Goal: Task Accomplishment & Management: Use online tool/utility

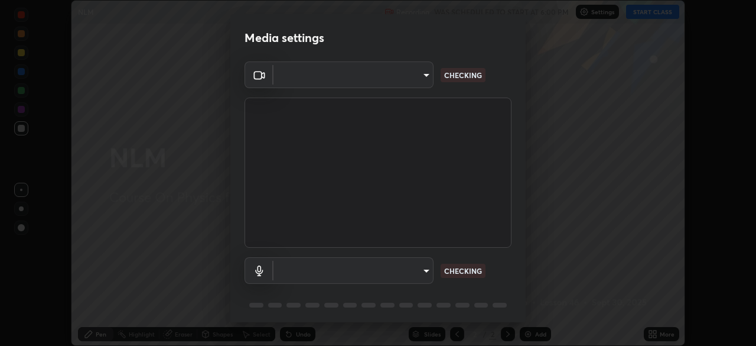
scroll to position [42, 0]
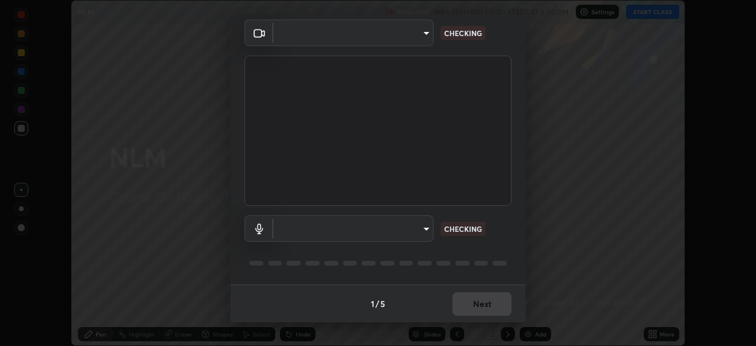
type input "05e465ff83a2709560b00517cc20afcec0d8c6759013130505a18faaf77a7109"
type input "default"
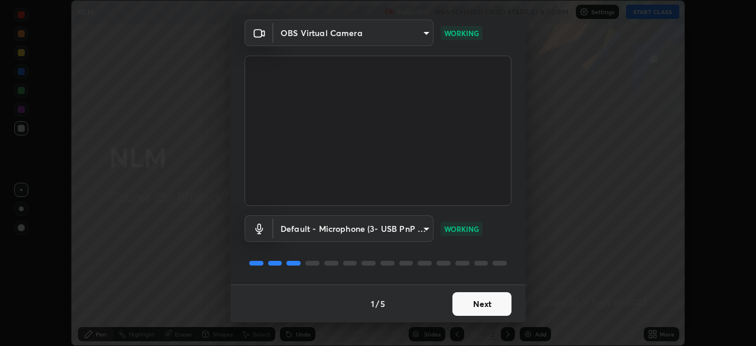
click at [493, 303] on button "Next" at bounding box center [482, 304] width 59 height 24
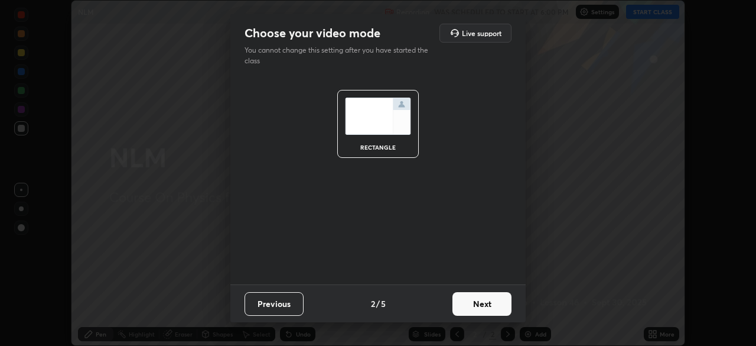
scroll to position [0, 0]
click at [496, 303] on button "Next" at bounding box center [482, 304] width 59 height 24
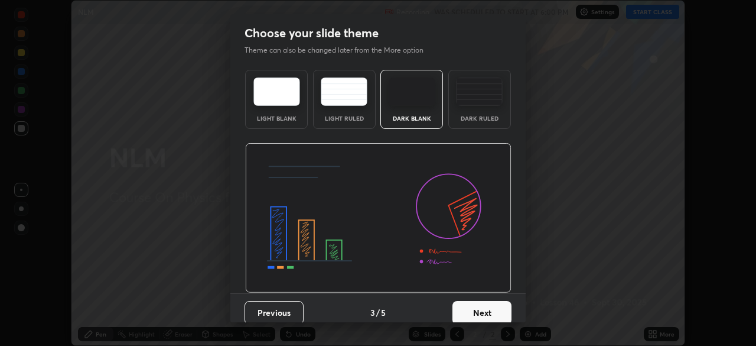
click at [496, 308] on button "Next" at bounding box center [482, 313] width 59 height 24
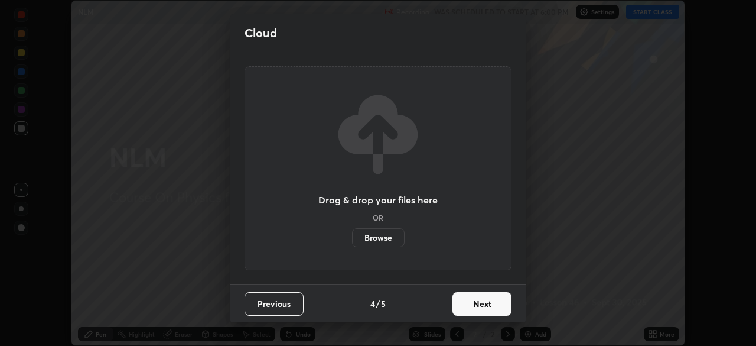
click at [496, 306] on button "Next" at bounding box center [482, 304] width 59 height 24
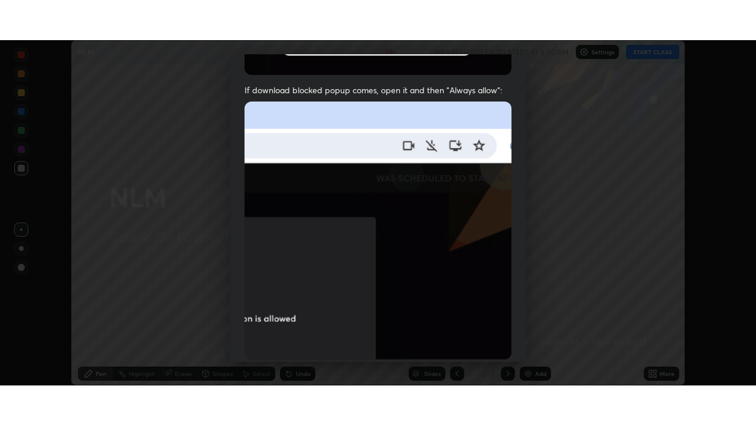
scroll to position [283, 0]
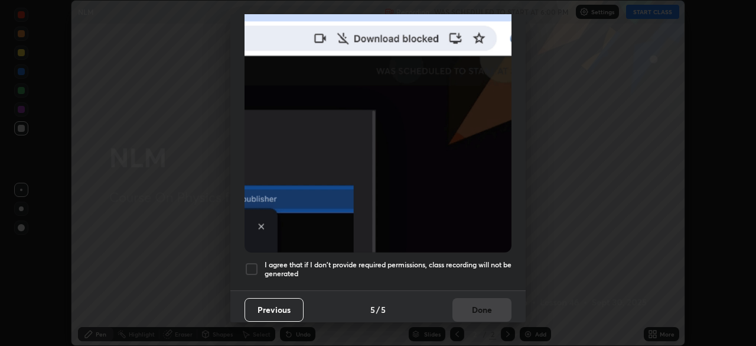
click at [476, 260] on h5 "I agree that if I don't provide required permissions, class recording will not …" at bounding box center [388, 269] width 247 height 18
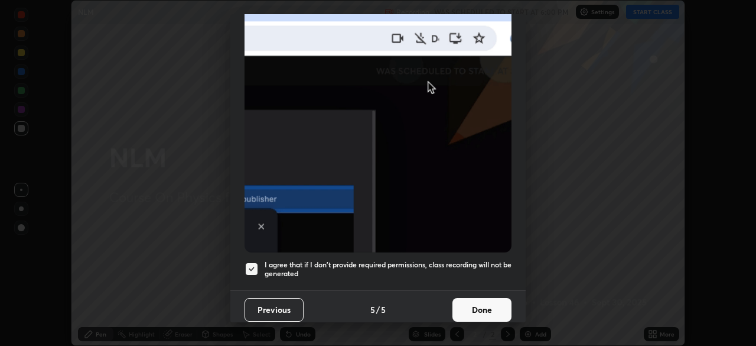
click at [489, 306] on button "Done" at bounding box center [482, 310] width 59 height 24
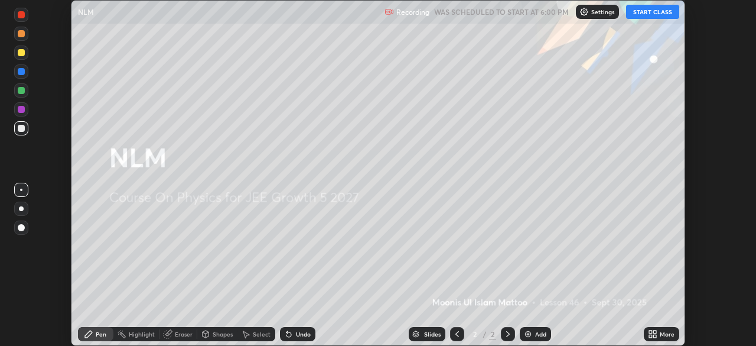
click at [534, 330] on div "Add" at bounding box center [535, 334] width 31 height 14
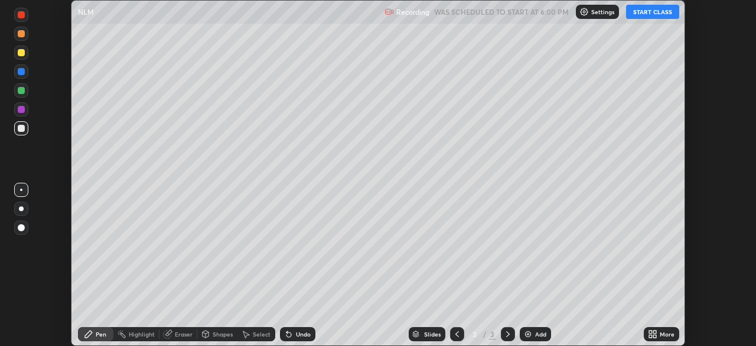
click at [655, 332] on icon at bounding box center [655, 331] width 3 height 3
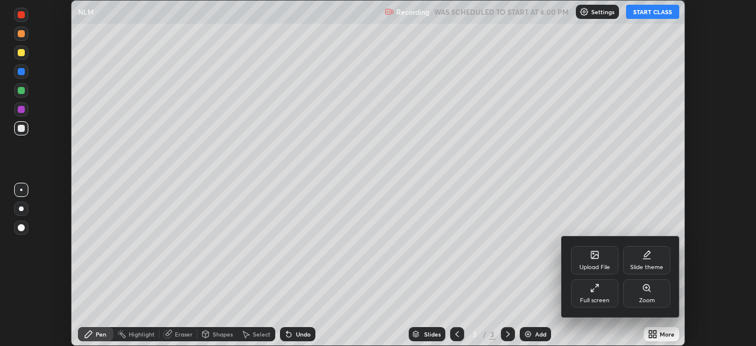
click at [594, 294] on div "Full screen" at bounding box center [594, 293] width 47 height 28
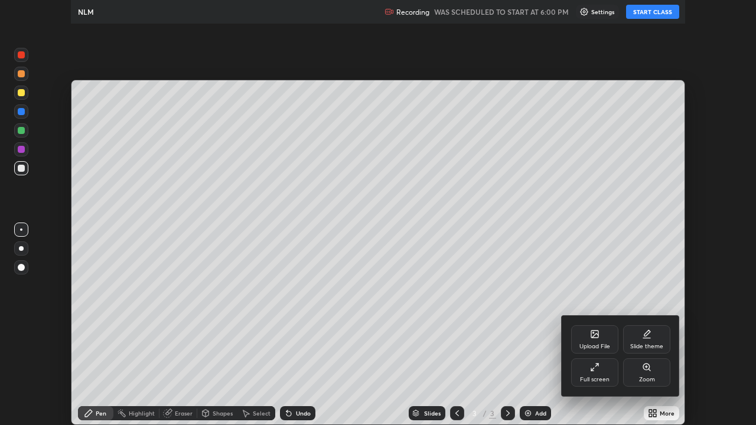
scroll to position [425, 756]
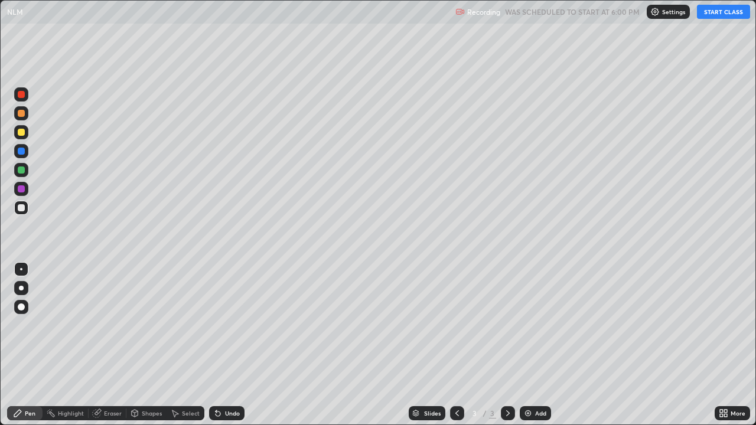
click at [724, 14] on button "START CLASS" at bounding box center [723, 12] width 53 height 14
click at [20, 168] on div at bounding box center [21, 170] width 7 height 7
click at [21, 192] on div at bounding box center [21, 189] width 7 height 7
click at [21, 116] on div at bounding box center [21, 113] width 7 height 7
click at [21, 207] on div at bounding box center [21, 207] width 7 height 7
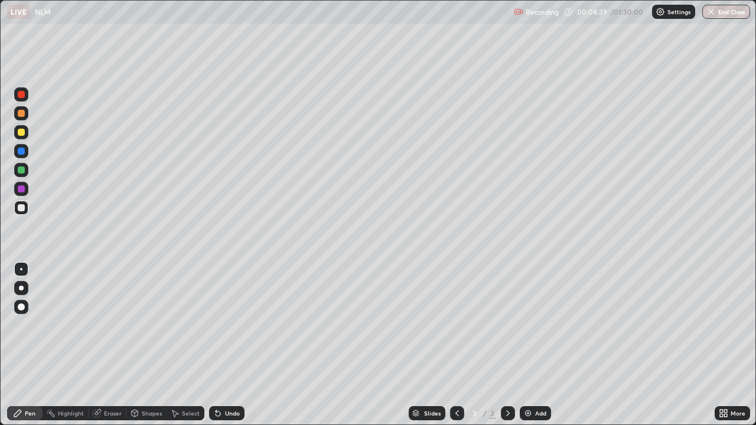
click at [23, 206] on div at bounding box center [21, 207] width 7 height 7
click at [24, 131] on div at bounding box center [21, 132] width 7 height 7
click at [23, 209] on div at bounding box center [21, 207] width 7 height 7
click at [533, 345] on div "Add" at bounding box center [535, 414] width 31 height 14
click at [21, 190] on div at bounding box center [21, 189] width 7 height 7
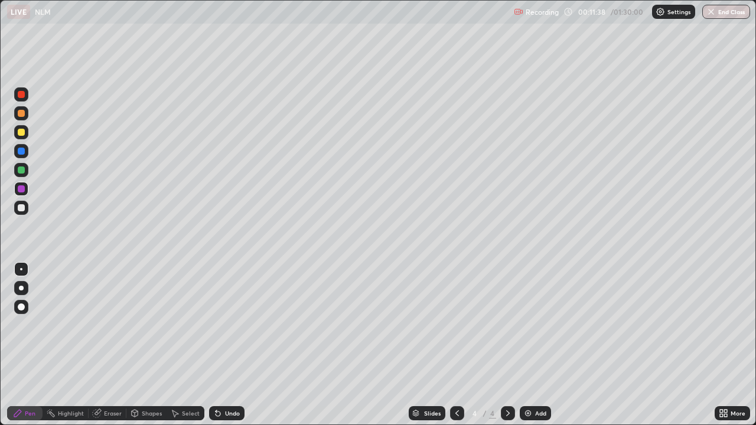
click at [22, 171] on div at bounding box center [21, 170] width 7 height 7
click at [453, 345] on icon at bounding box center [457, 413] width 9 height 9
click at [507, 345] on icon at bounding box center [507, 413] width 9 height 9
click at [529, 345] on img at bounding box center [528, 413] width 9 height 9
click at [24, 207] on div at bounding box center [21, 207] width 7 height 7
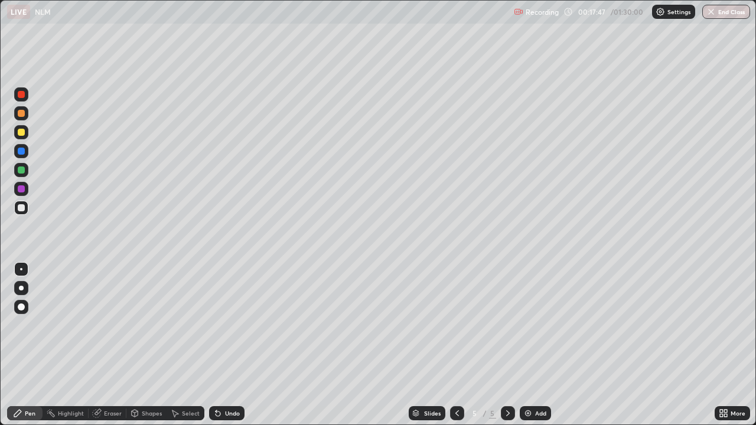
click at [22, 172] on div at bounding box center [21, 170] width 7 height 7
click at [22, 209] on div at bounding box center [21, 207] width 7 height 7
click at [106, 345] on div "Eraser" at bounding box center [113, 414] width 18 height 6
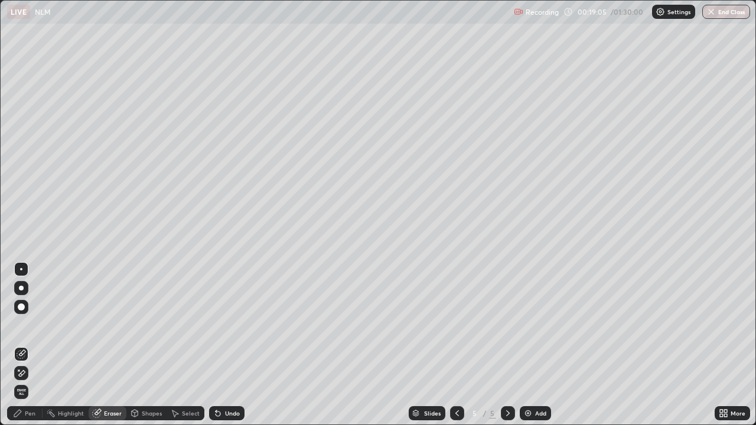
click at [31, 345] on div "Pen" at bounding box center [30, 414] width 11 height 6
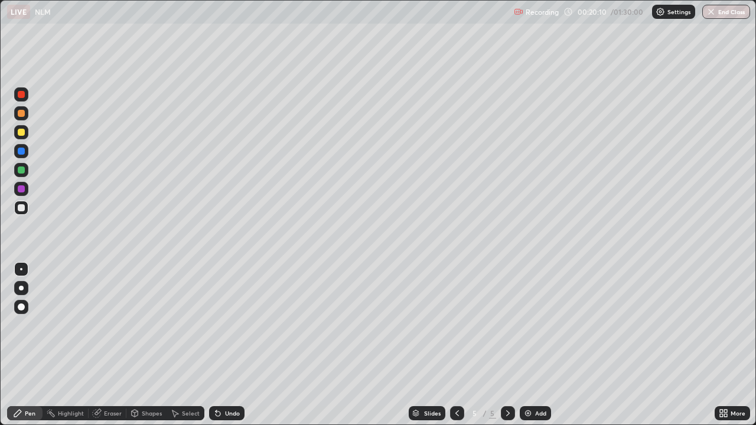
click at [21, 188] on div at bounding box center [21, 189] width 7 height 7
click at [23, 210] on div at bounding box center [21, 207] width 7 height 7
click at [233, 345] on div "Undo" at bounding box center [232, 414] width 15 height 6
click at [233, 345] on div "Undo" at bounding box center [226, 414] width 35 height 14
click at [534, 345] on div "Add" at bounding box center [535, 414] width 31 height 14
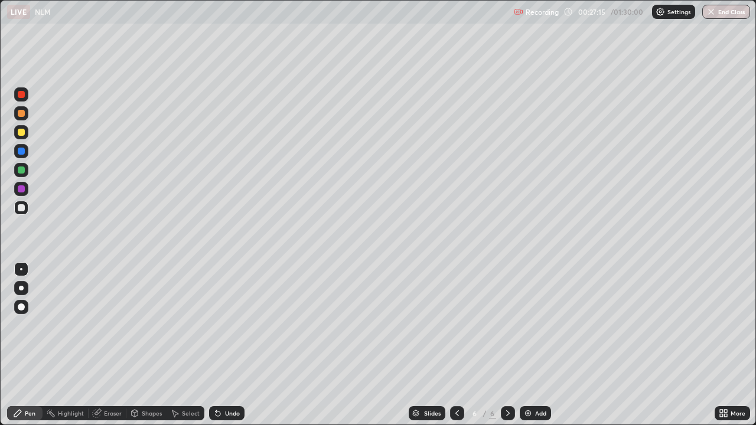
click at [23, 189] on div at bounding box center [21, 189] width 7 height 7
click at [22, 154] on div at bounding box center [21, 151] width 7 height 7
click at [18, 171] on div at bounding box center [21, 170] width 7 height 7
click at [22, 214] on div at bounding box center [21, 208] width 14 height 14
click at [20, 189] on div at bounding box center [21, 189] width 7 height 7
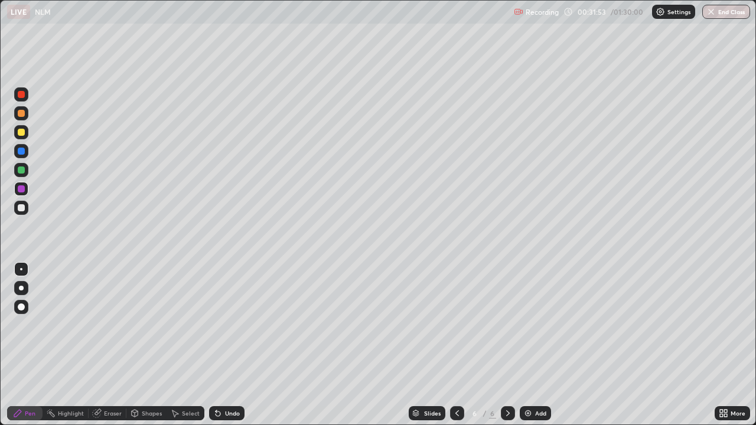
click at [529, 345] on img at bounding box center [528, 413] width 9 height 9
click at [21, 171] on div at bounding box center [21, 170] width 7 height 7
click at [20, 151] on div at bounding box center [21, 151] width 7 height 7
click at [23, 135] on div at bounding box center [21, 132] width 7 height 7
click at [18, 173] on div at bounding box center [21, 170] width 14 height 14
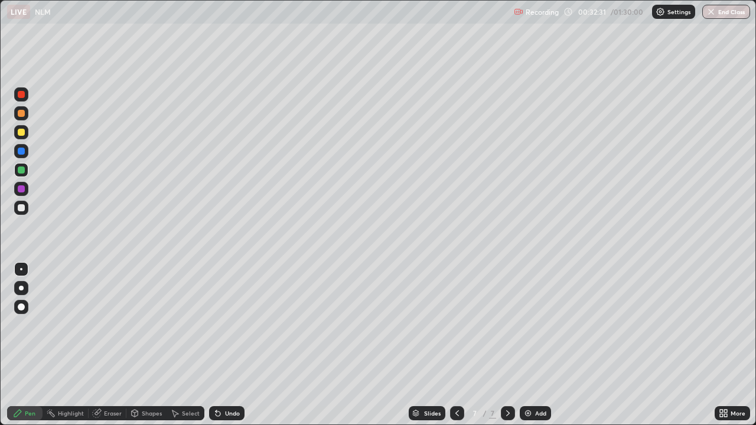
click at [20, 190] on div at bounding box center [21, 189] width 7 height 7
click at [23, 116] on div at bounding box center [21, 113] width 7 height 7
click at [21, 211] on div at bounding box center [21, 207] width 7 height 7
click at [21, 95] on div at bounding box center [21, 94] width 7 height 7
click at [531, 345] on img at bounding box center [528, 413] width 9 height 9
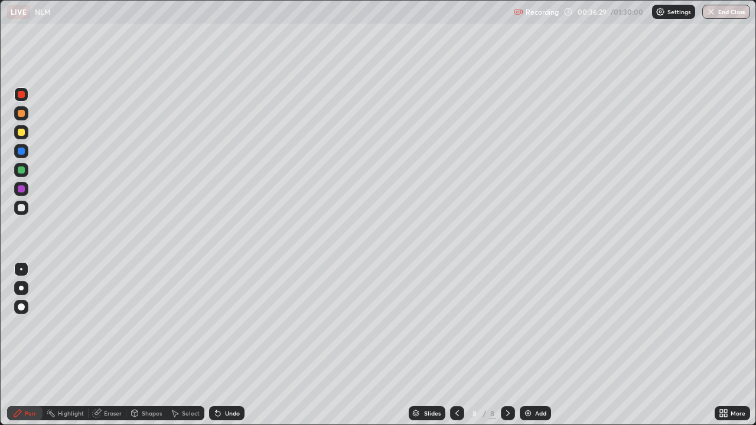
click at [22, 189] on div at bounding box center [21, 189] width 7 height 7
click at [21, 208] on div at bounding box center [21, 207] width 7 height 7
click at [21, 149] on div at bounding box center [21, 151] width 7 height 7
click at [531, 345] on img at bounding box center [528, 413] width 9 height 9
click at [21, 133] on div at bounding box center [21, 132] width 7 height 7
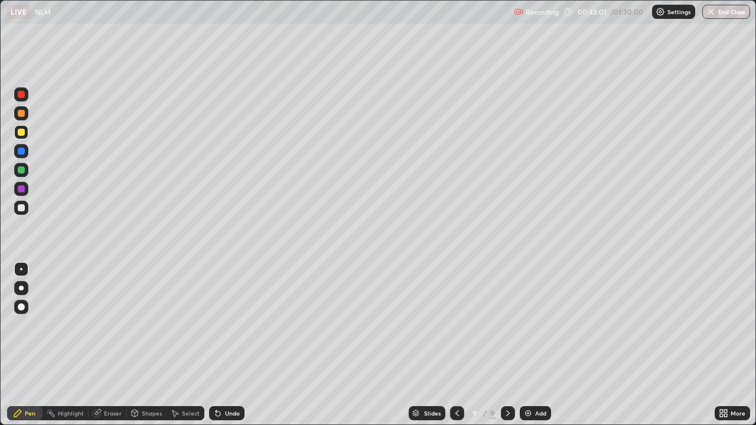
click at [22, 95] on div at bounding box center [21, 94] width 7 height 7
click at [20, 194] on div at bounding box center [21, 189] width 14 height 14
click at [458, 345] on icon at bounding box center [457, 413] width 9 height 9
click at [506, 345] on icon at bounding box center [507, 413] width 9 height 9
click at [454, 345] on icon at bounding box center [457, 413] width 9 height 9
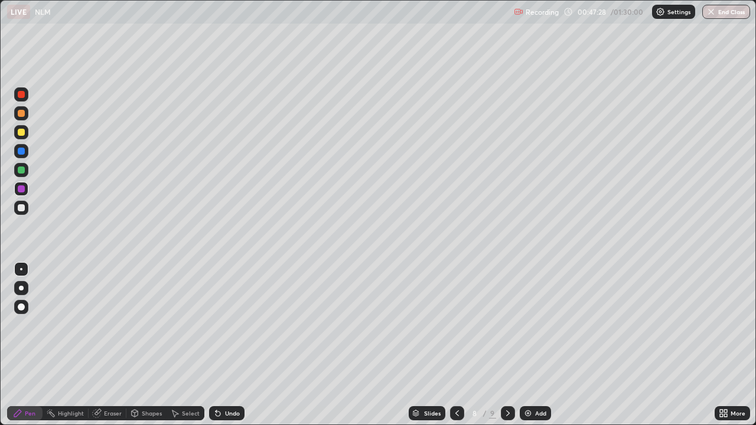
click at [507, 345] on icon at bounding box center [507, 413] width 9 height 9
click at [505, 345] on icon at bounding box center [507, 413] width 9 height 9
click at [537, 345] on div "Add" at bounding box center [540, 414] width 11 height 6
click at [23, 211] on div at bounding box center [21, 207] width 7 height 7
click at [24, 173] on div at bounding box center [21, 170] width 14 height 14
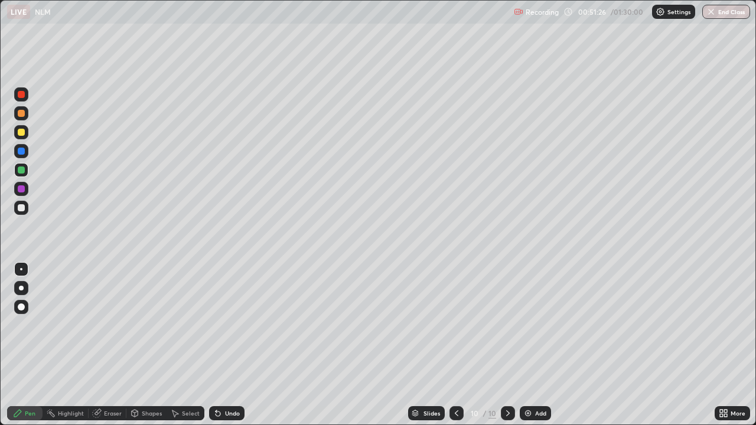
click at [21, 207] on div at bounding box center [21, 207] width 7 height 7
click at [532, 345] on img at bounding box center [528, 413] width 9 height 9
click at [21, 186] on div at bounding box center [21, 189] width 7 height 7
click at [21, 115] on div at bounding box center [21, 113] width 7 height 7
click at [27, 171] on div at bounding box center [21, 170] width 14 height 14
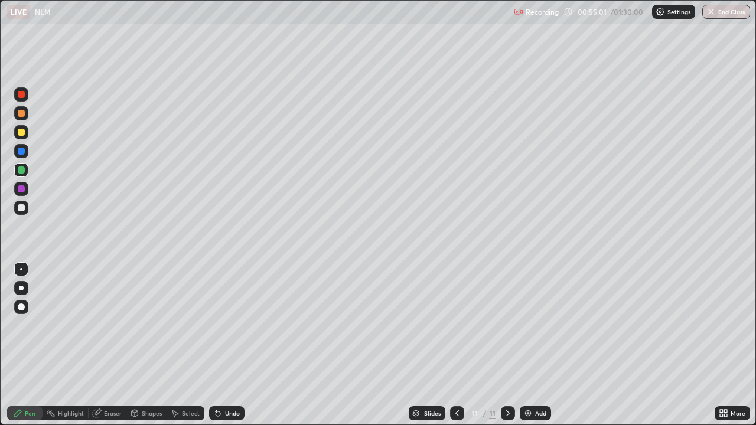
click at [22, 135] on div at bounding box center [21, 132] width 7 height 7
click at [21, 191] on div at bounding box center [21, 189] width 7 height 7
click at [20, 208] on div at bounding box center [21, 207] width 7 height 7
click at [19, 171] on div at bounding box center [21, 170] width 7 height 7
click at [17, 208] on div at bounding box center [21, 208] width 14 height 14
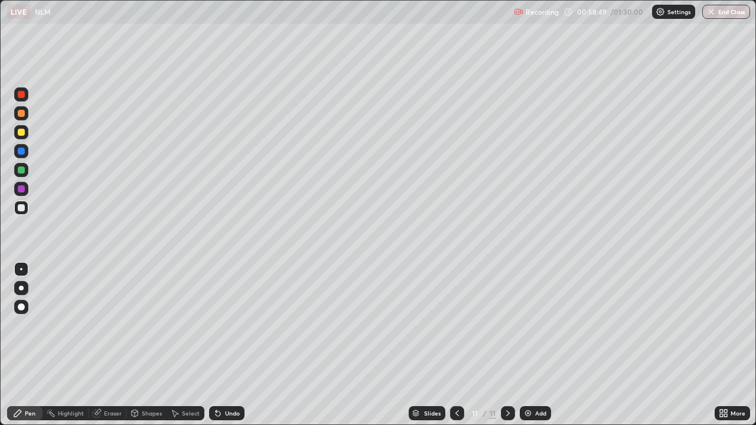
click at [22, 189] on div at bounding box center [21, 189] width 7 height 7
click at [23, 210] on div at bounding box center [21, 207] width 7 height 7
click at [21, 189] on div at bounding box center [21, 189] width 7 height 7
click at [21, 171] on div at bounding box center [21, 170] width 7 height 7
click at [21, 208] on div at bounding box center [21, 207] width 7 height 7
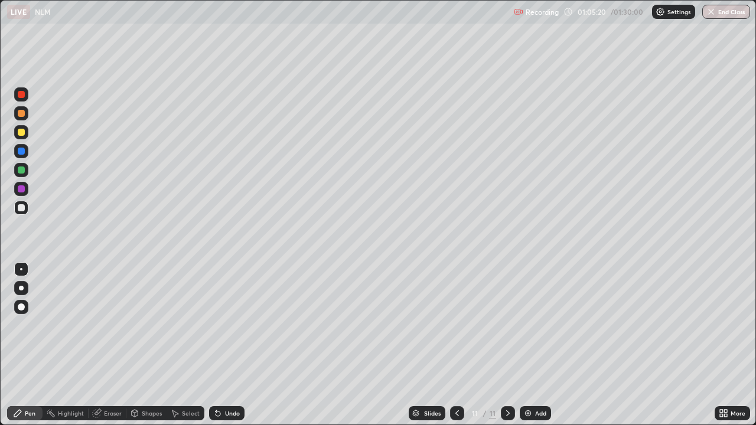
click at [535, 345] on div "Add" at bounding box center [540, 414] width 11 height 6
click at [21, 171] on div at bounding box center [21, 170] width 7 height 7
click at [21, 152] on div at bounding box center [21, 151] width 7 height 7
click at [458, 345] on icon at bounding box center [457, 413] width 9 height 9
click at [506, 345] on icon at bounding box center [507, 413] width 9 height 9
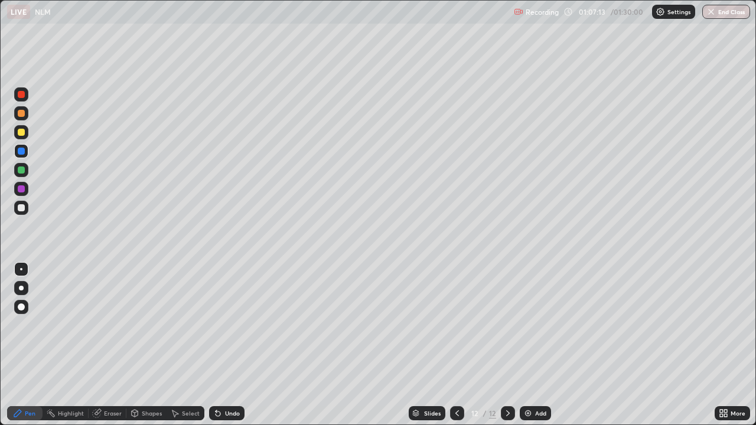
click at [21, 209] on div at bounding box center [21, 207] width 7 height 7
click at [720, 15] on button "End Class" at bounding box center [727, 12] width 48 height 14
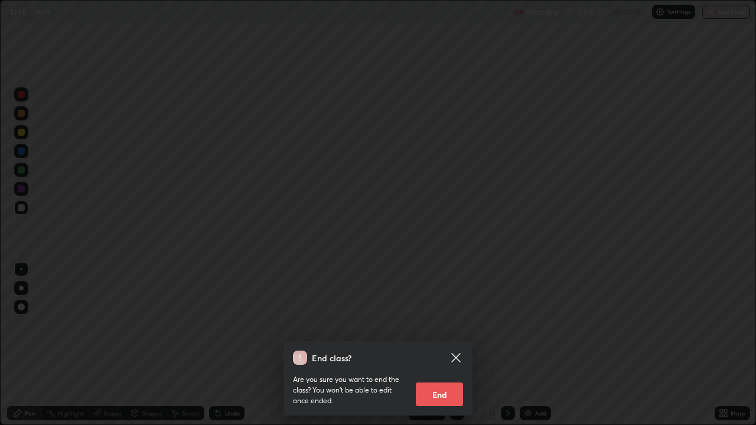
click at [451, 345] on button "End" at bounding box center [439, 395] width 47 height 24
